Goal: Task Accomplishment & Management: Manage account settings

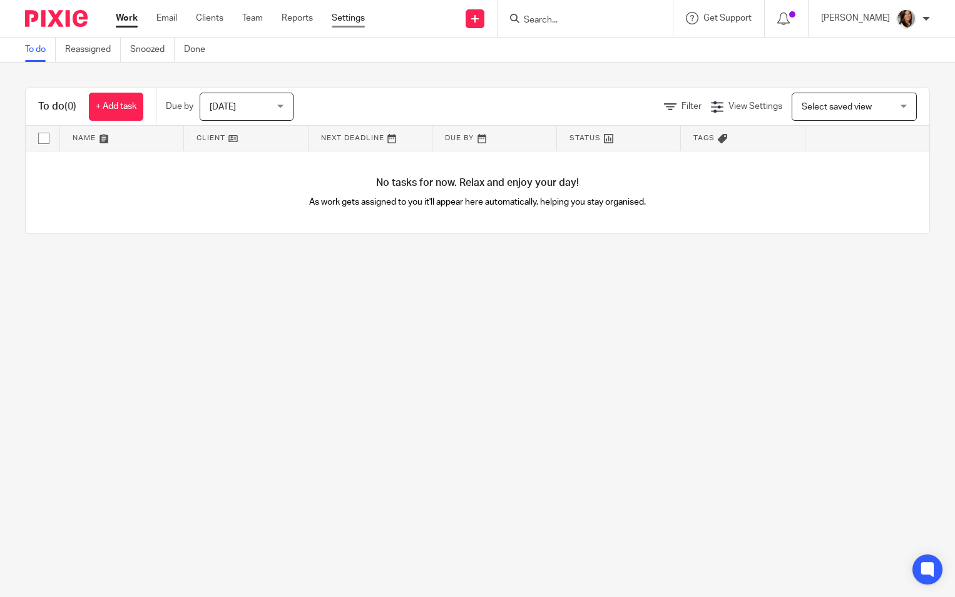
click at [341, 21] on link "Settings" at bounding box center [348, 18] width 33 height 13
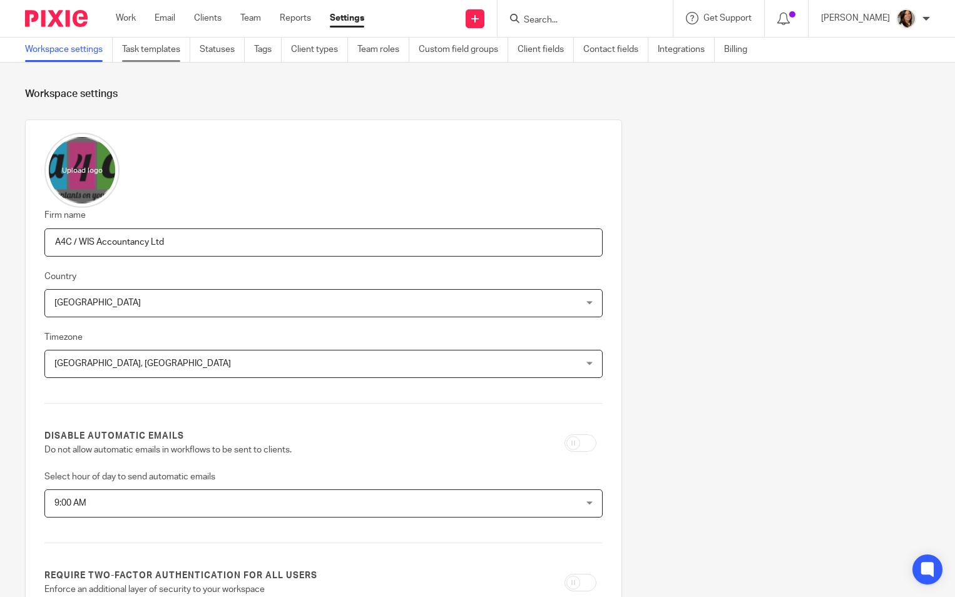
click at [174, 48] on link "Task templates" at bounding box center [156, 50] width 68 height 24
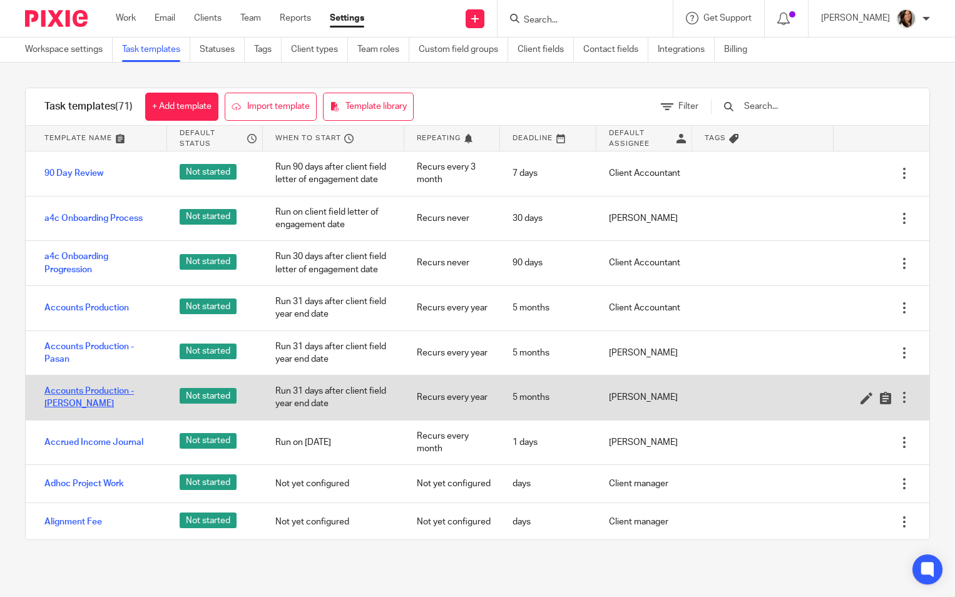
click at [110, 387] on link "Accounts Production - [PERSON_NAME]" at bounding box center [99, 398] width 110 height 26
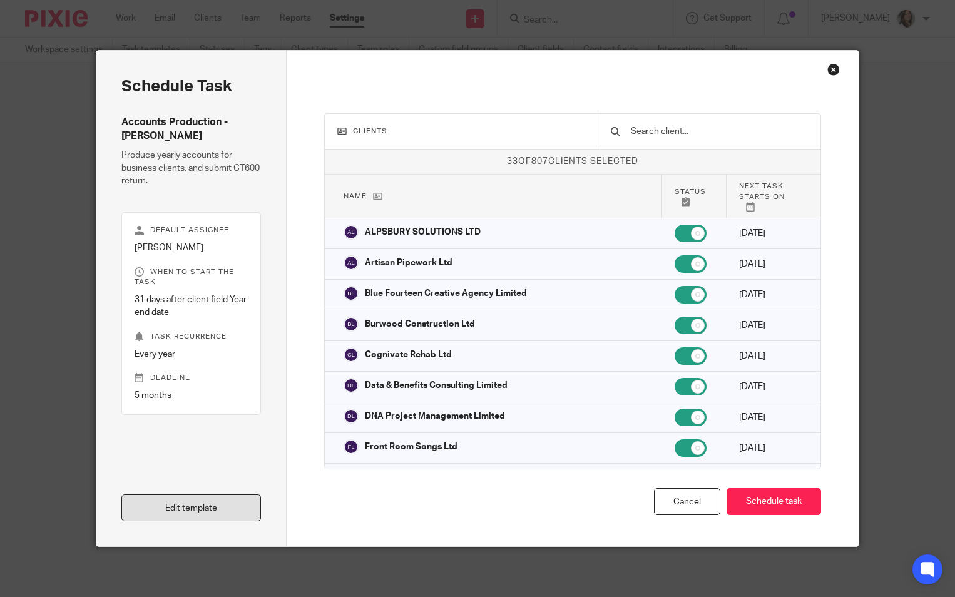
click at [187, 507] on link "Edit template" at bounding box center [191, 508] width 140 height 27
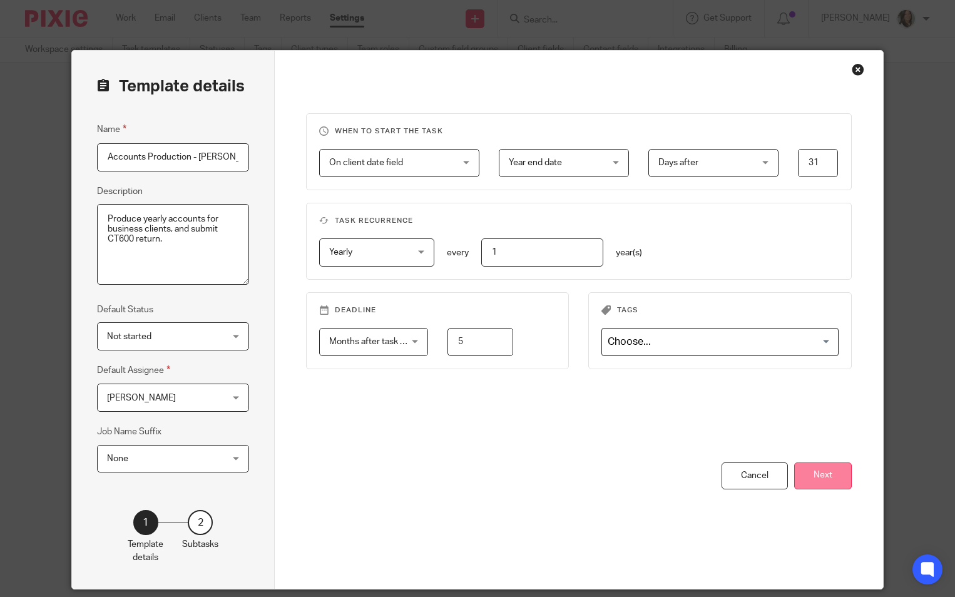
click at [840, 479] on button "Next" at bounding box center [823, 476] width 58 height 27
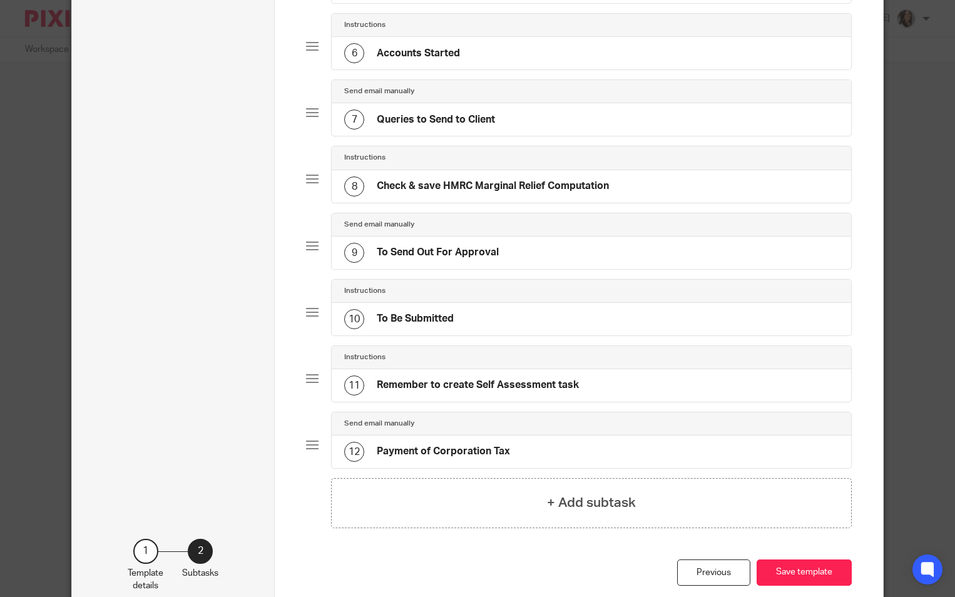
scroll to position [438, 0]
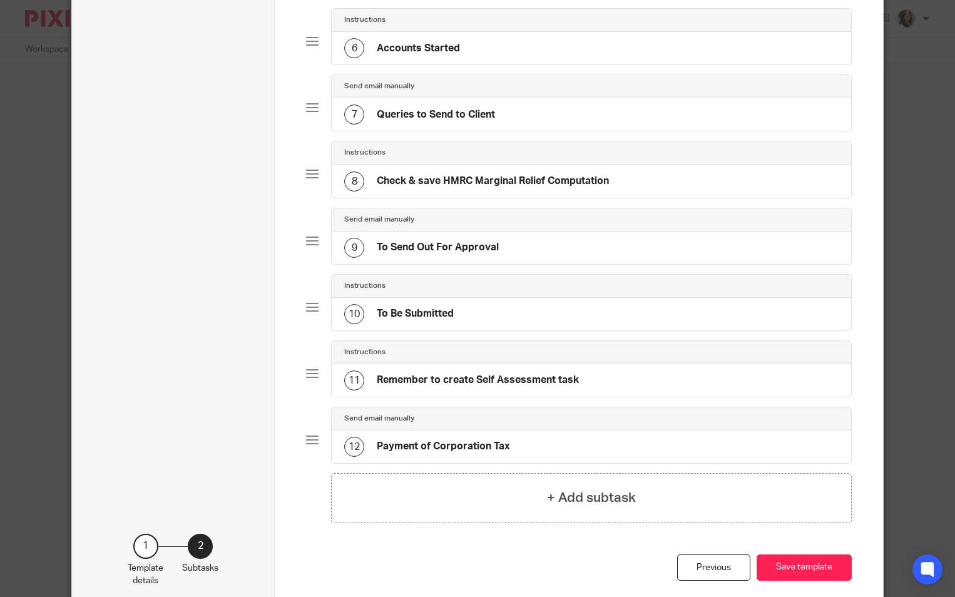
click at [468, 244] on h4 "To Send Out For Approval" at bounding box center [438, 247] width 122 height 13
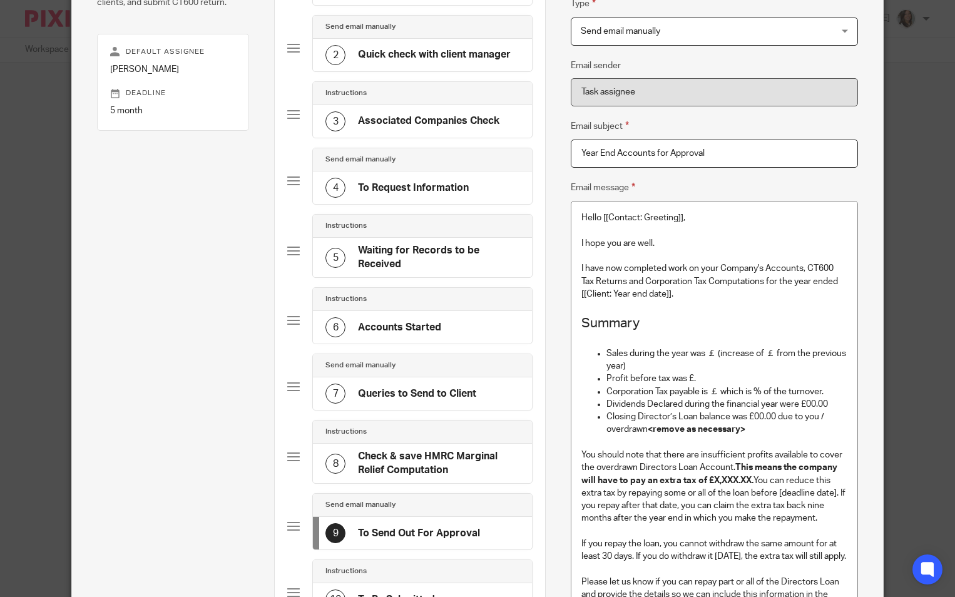
scroll to position [188, 0]
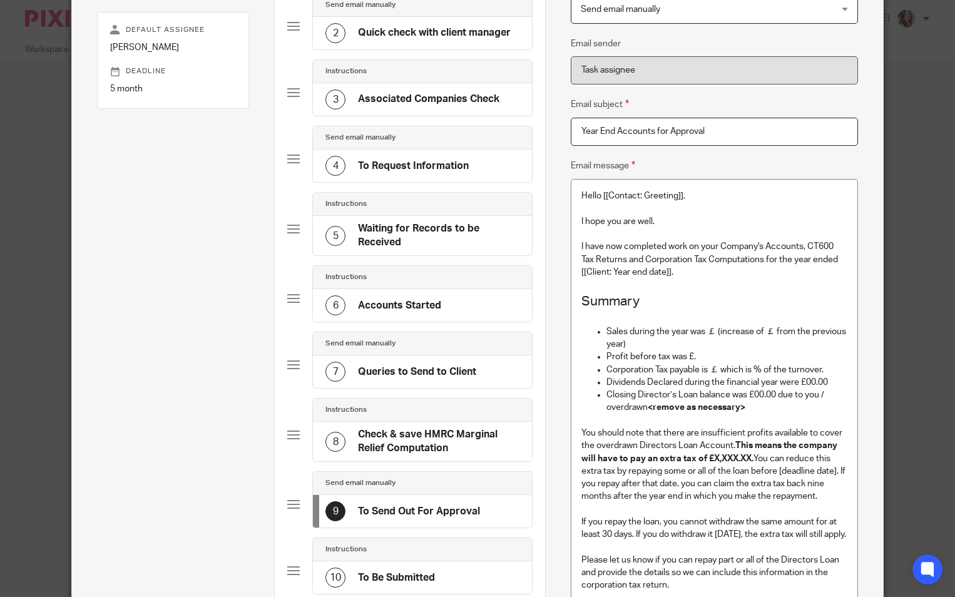
click at [704, 435] on p "You should note that there are insufficient profits available to cover the over…" at bounding box center [715, 465] width 266 height 76
click at [582, 298] on h2 "Summary" at bounding box center [715, 301] width 266 height 21
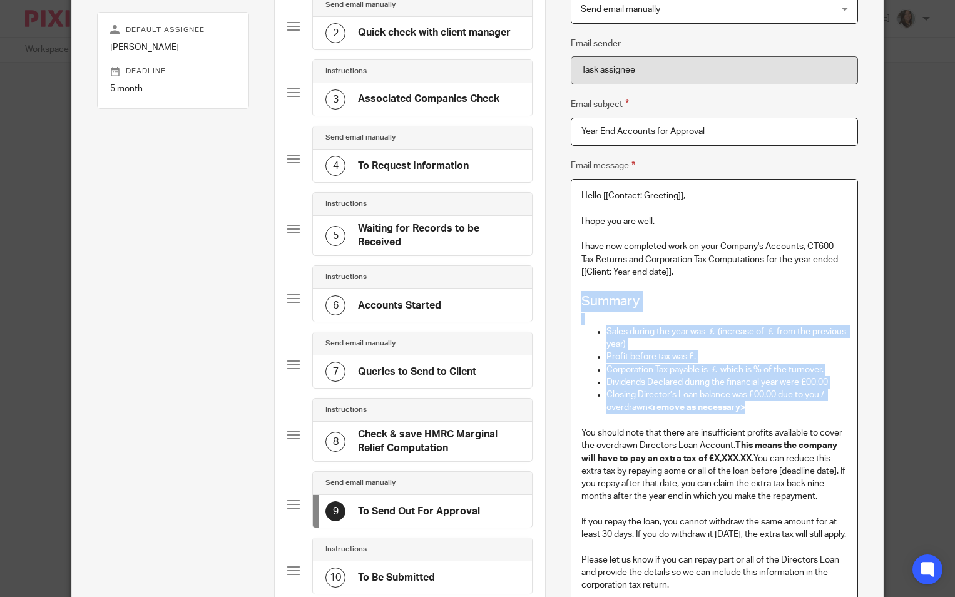
drag, startPoint x: 581, startPoint y: 298, endPoint x: 758, endPoint y: 405, distance: 206.5
click at [758, 405] on div "Hello [[Contact: Greeting]], I hope you are well. I have now completed work on …" at bounding box center [715, 561] width 286 height 762
copy div "Summary Sales during the year was ￡ (increase of ￡ from the previous year) Prof…"
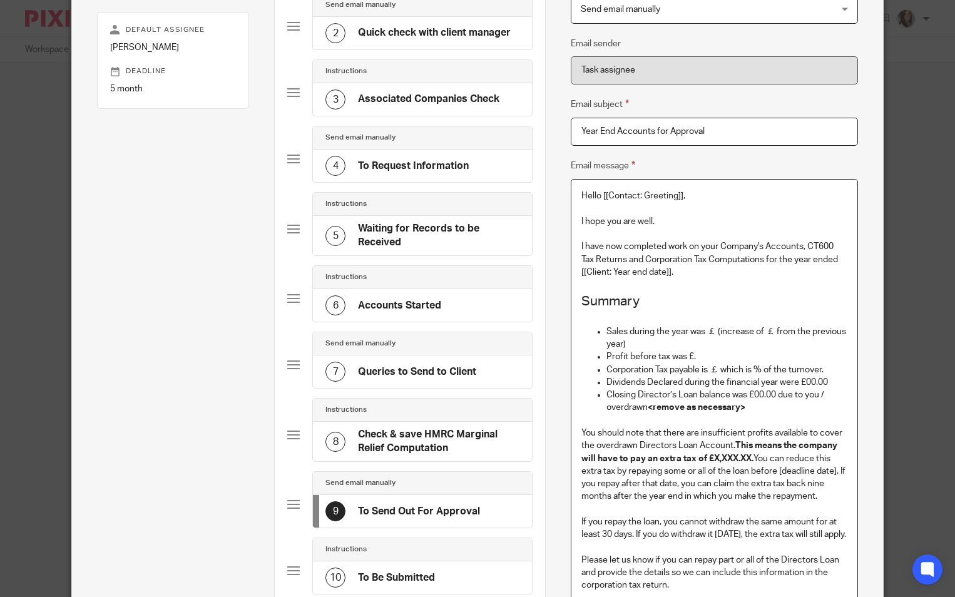
click at [706, 274] on p "I have now completed work on your Company's Accounts, CT600 Tax Returns and Cor…" at bounding box center [715, 259] width 266 height 38
drag, startPoint x: 717, startPoint y: 247, endPoint x: 841, endPoint y: 259, distance: 123.9
click at [841, 259] on p "I have now completed work on your Company's Accounts, CT600 Tax Returns and Cor…" at bounding box center [715, 259] width 266 height 38
copy p "Company's Accounts, CT600 Tax Returns and Corporation Tax Computations for the …"
